Goal: Task Accomplishment & Management: Manage account settings

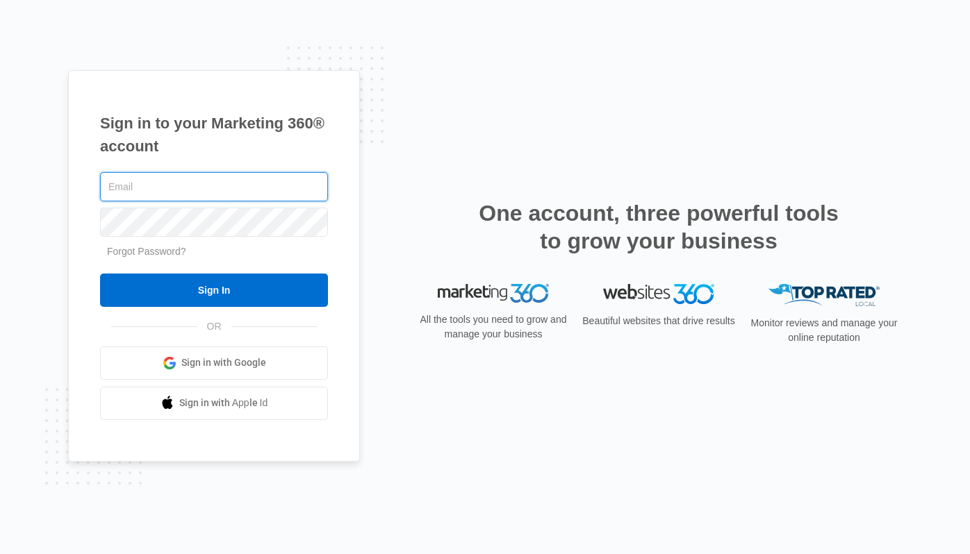
type input "[PERSON_NAME][EMAIL_ADDRESS][DOMAIN_NAME]"
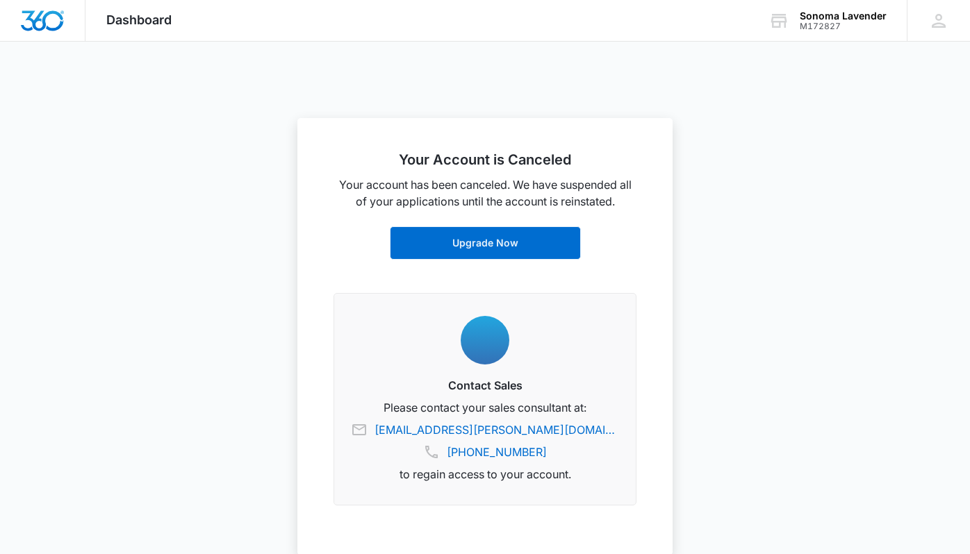
scroll to position [679, 0]
